Goal: Information Seeking & Learning: Learn about a topic

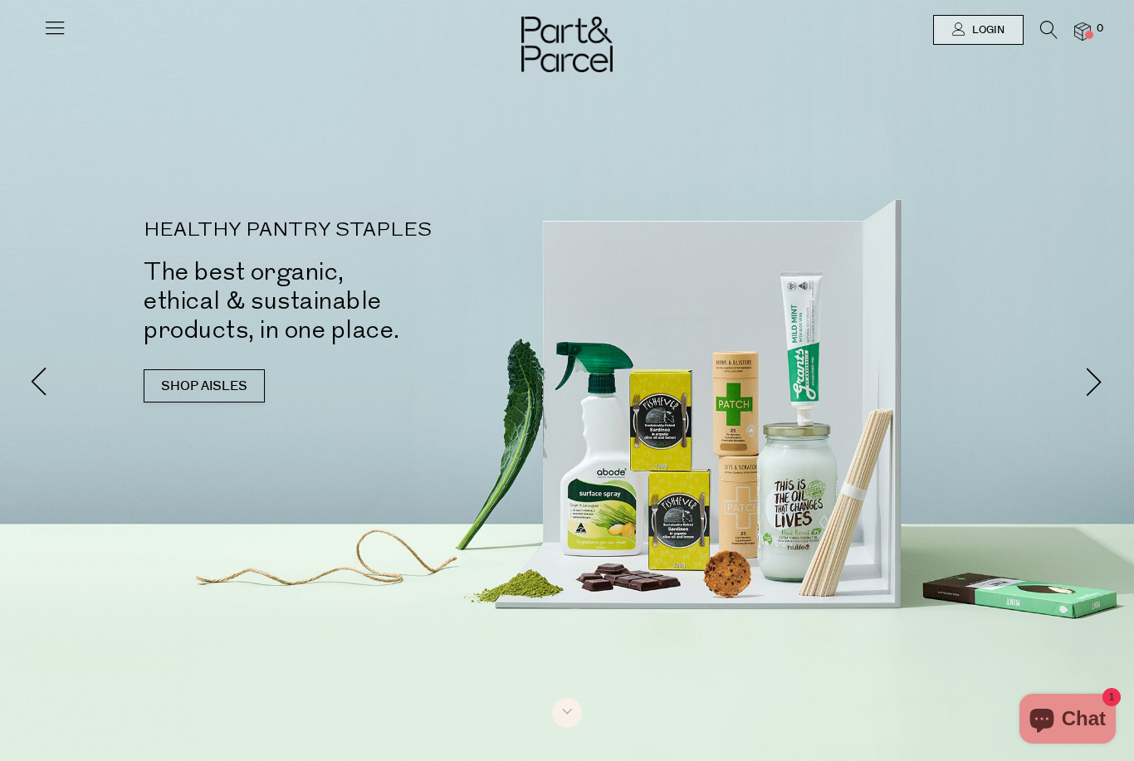
click at [1054, 28] on icon at bounding box center [1048, 30] width 17 height 18
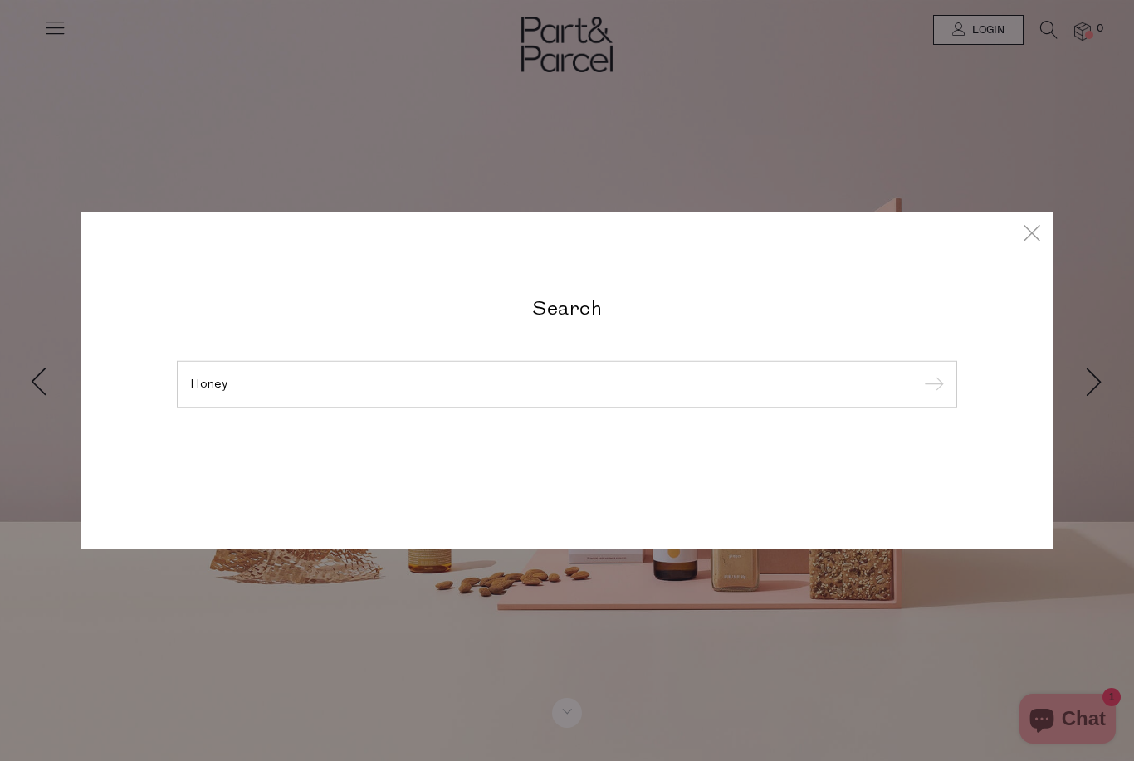
type input "Honey"
click at [930, 385] on input "submit" at bounding box center [931, 385] width 25 height 25
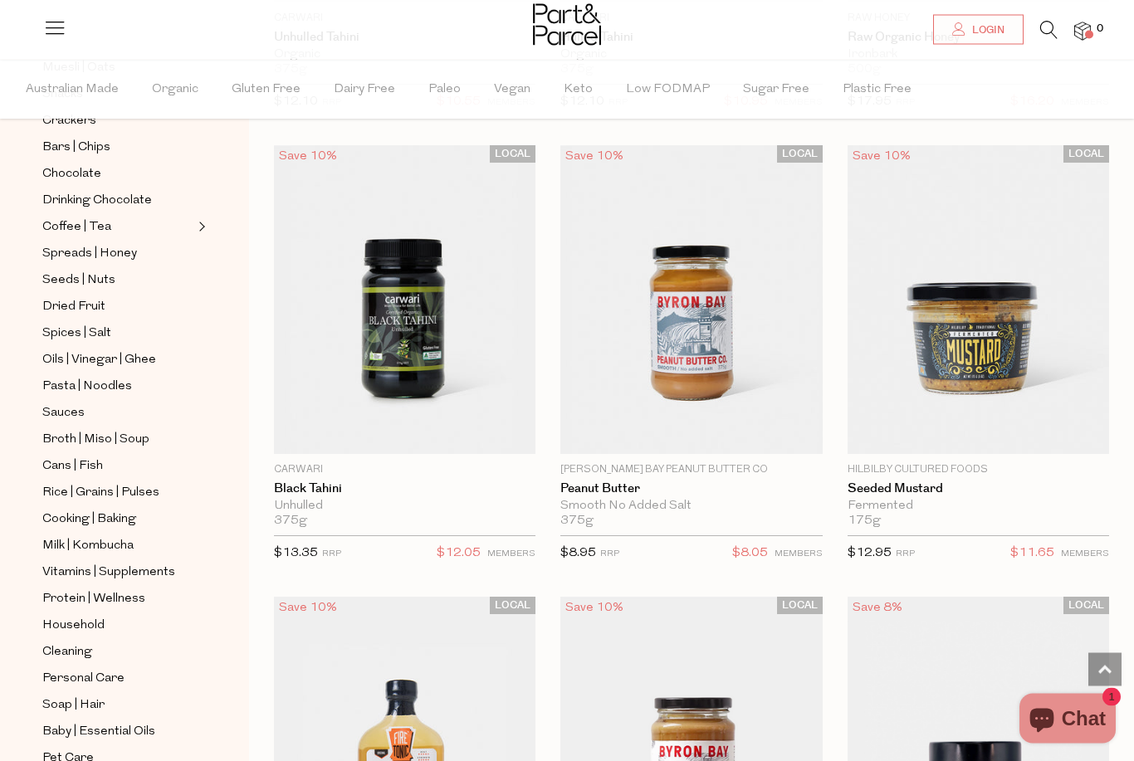
scroll to position [5965, 0]
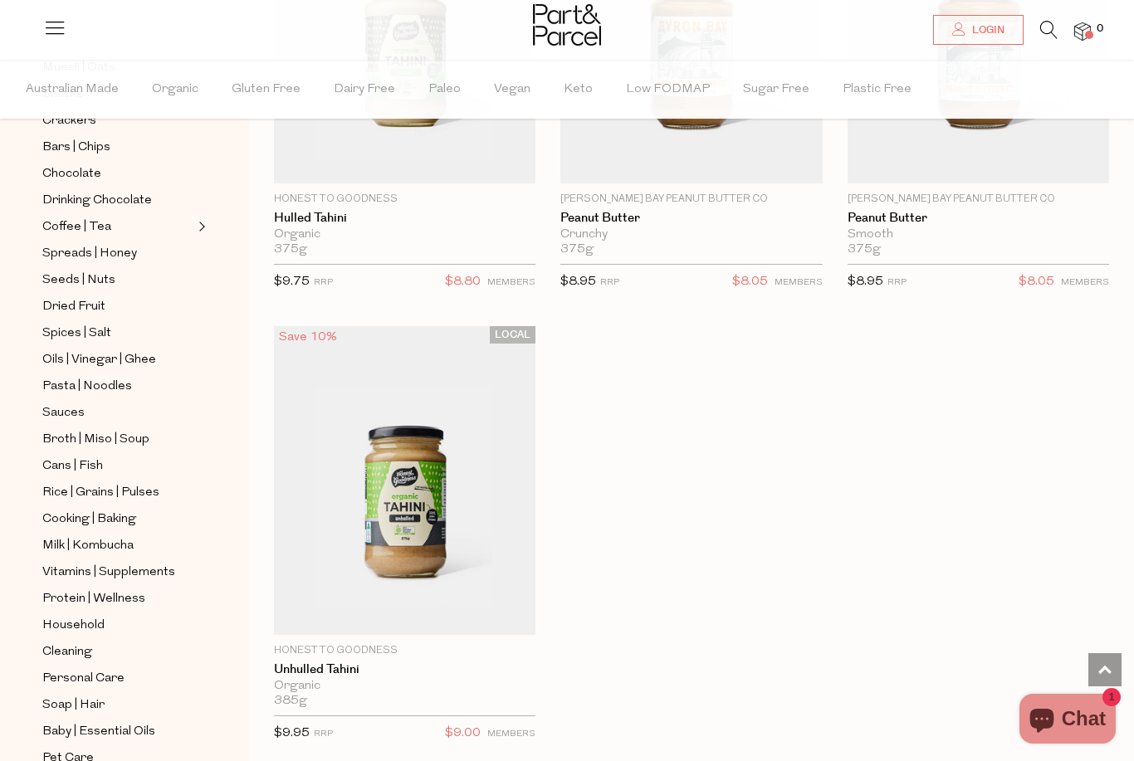
scroll to position [8415, 0]
